Goal: Navigation & Orientation: Find specific page/section

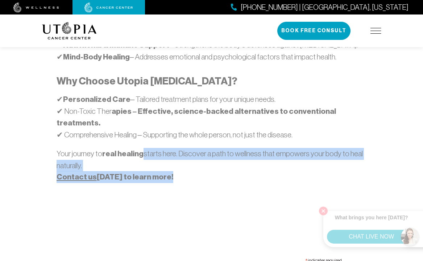
drag, startPoint x: 154, startPoint y: 130, endPoint x: 228, endPoint y: 202, distance: 103.0
click at [224, 200] on div "[GEOGRAPHIC_DATA][MEDICAL_DATA] is a leading edge medical center for natural he…" at bounding box center [212, 59] width 348 height 585
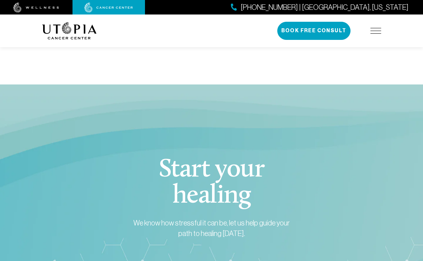
click at [225, 219] on section "Start your healing We know how stressful it can be, let us help guide your path…" at bounding box center [211, 227] width 423 height 286
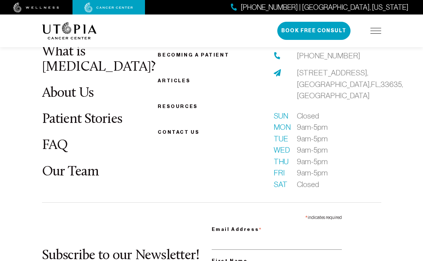
scroll to position [3216, 0]
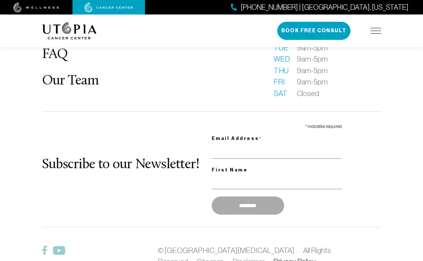
click at [273, 257] on link "Privacy Policy" at bounding box center [294, 261] width 42 height 8
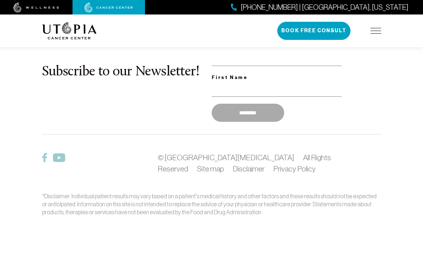
drag, startPoint x: 182, startPoint y: 96, endPoint x: 197, endPoint y: 96, distance: 14.9
click at [186, 96] on div "Subscribe to our Newsletter! * indicates required Email Address * First Name **…" at bounding box center [211, 77] width 339 height 98
drag, startPoint x: 211, startPoint y: 136, endPoint x: 242, endPoint y: 141, distance: 31.2
click at [216, 152] on div "What is [MEDICAL_DATA]? About Us Patient Stories FAQ Our Team Becoming a patien…" at bounding box center [212, 38] width 348 height 355
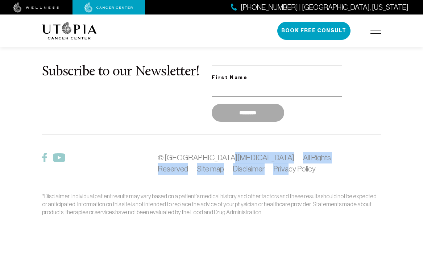
drag, startPoint x: 217, startPoint y: 150, endPoint x: 288, endPoint y: 172, distance: 75.3
click at [17, 128] on footer "What is [MEDICAL_DATA]? About Us Patient Stories FAQ Our Team Becoming a patien…" at bounding box center [211, 39] width 423 height 446
